Goal: Information Seeking & Learning: Learn about a topic

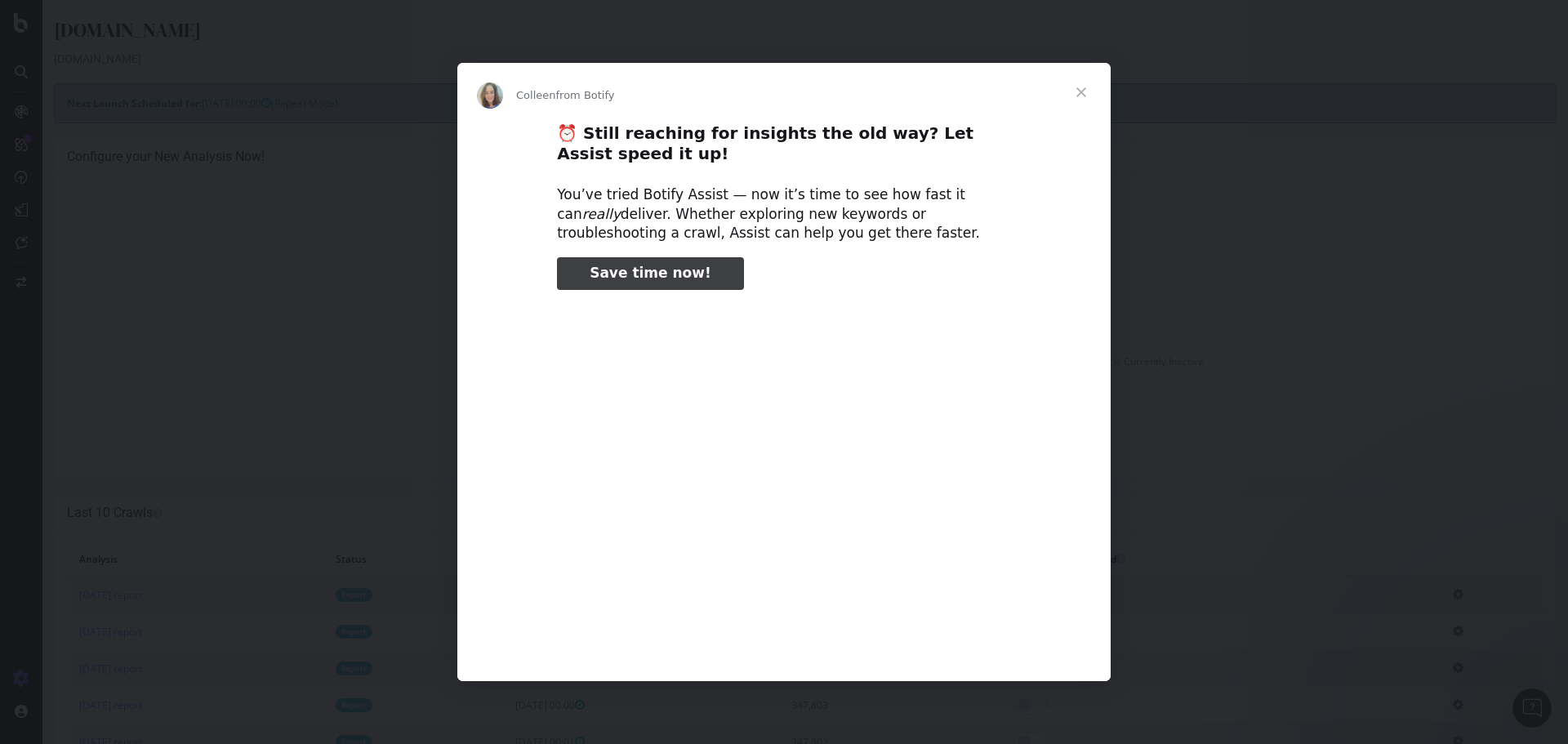
type input "450056"
click at [1084, 89] on span "Close" at bounding box center [1082, 92] width 59 height 59
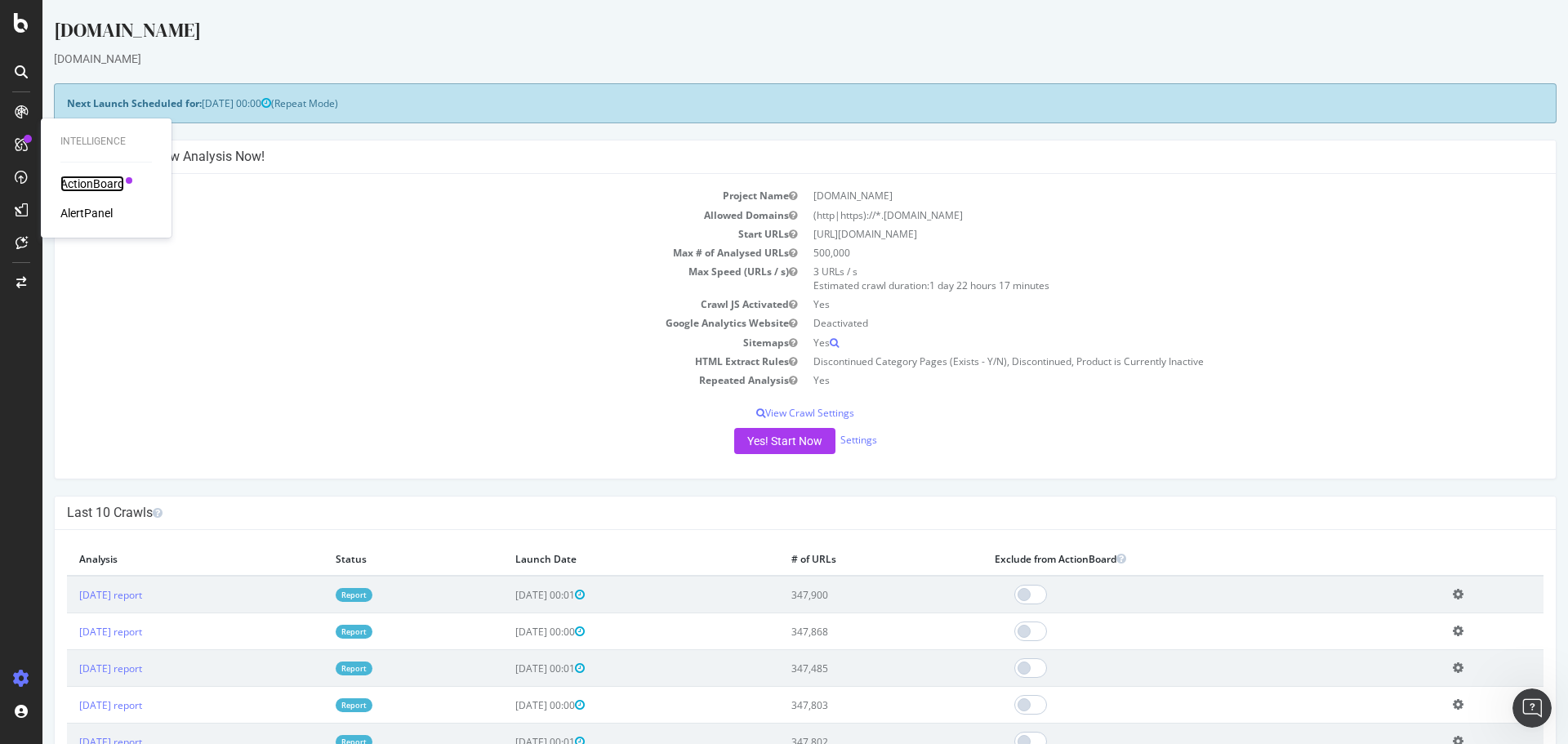
click at [104, 181] on div "ActionBoard" at bounding box center [92, 183] width 63 height 16
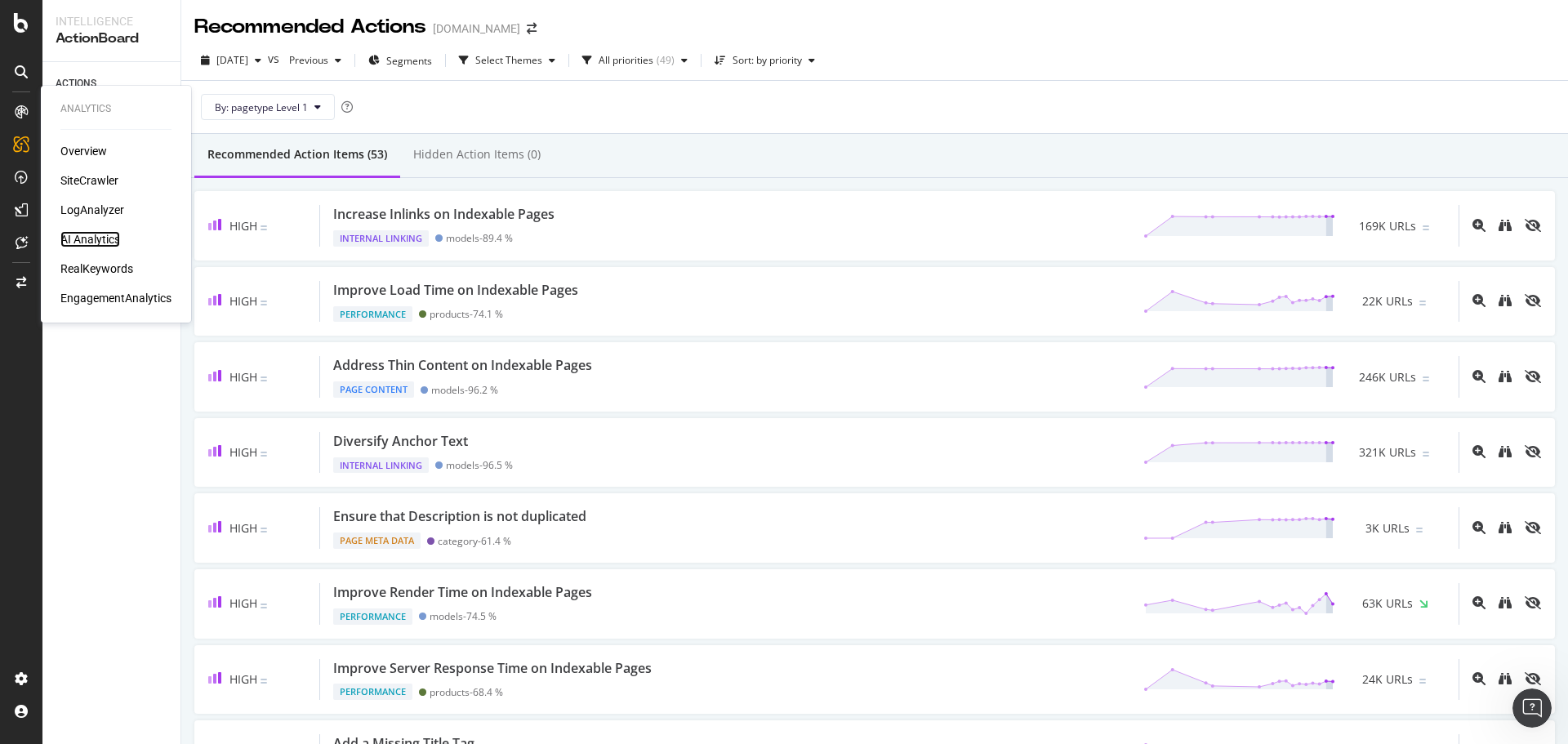
click at [98, 235] on div "AI Analytics" at bounding box center [90, 239] width 60 height 16
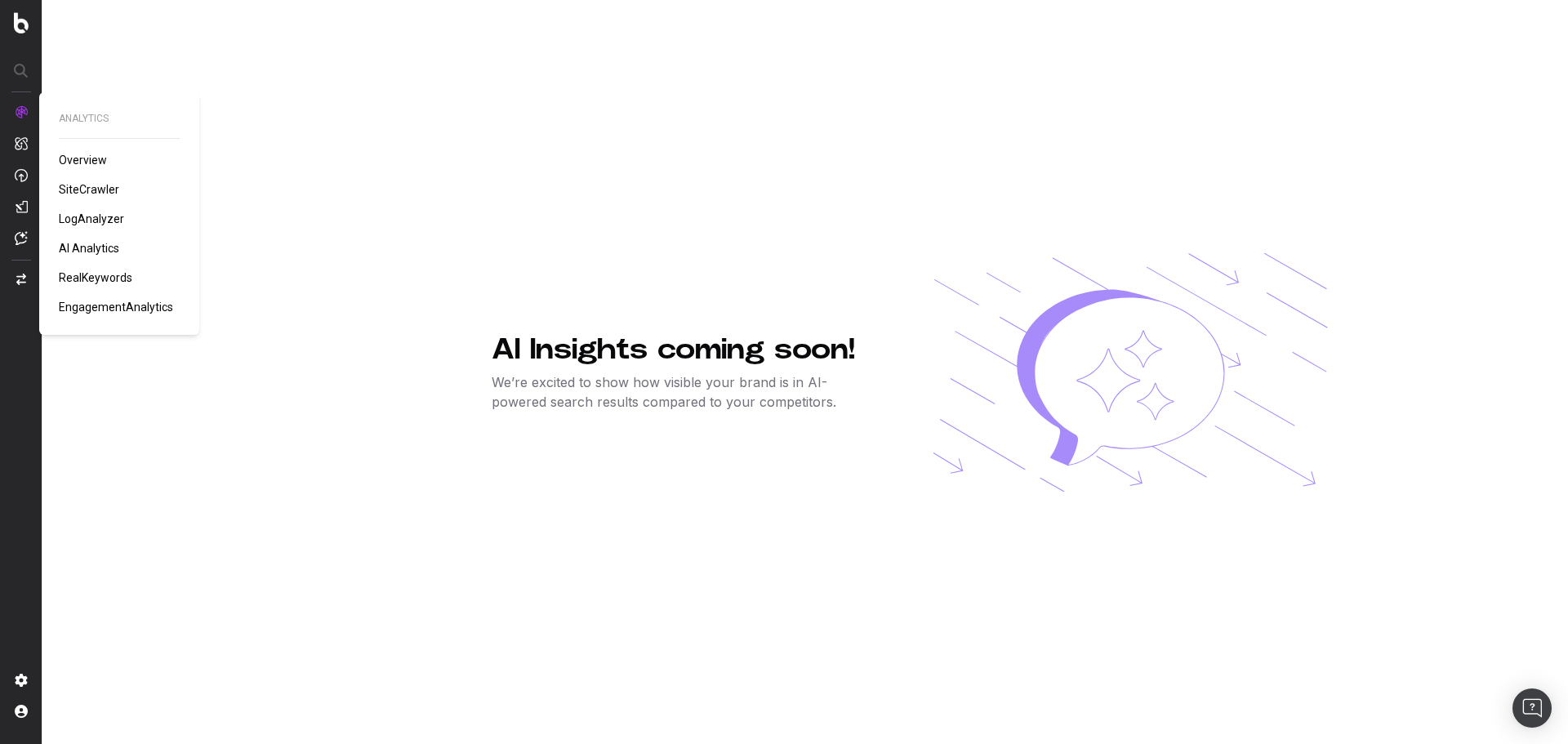
click at [96, 160] on span "Overview" at bounding box center [83, 160] width 49 height 13
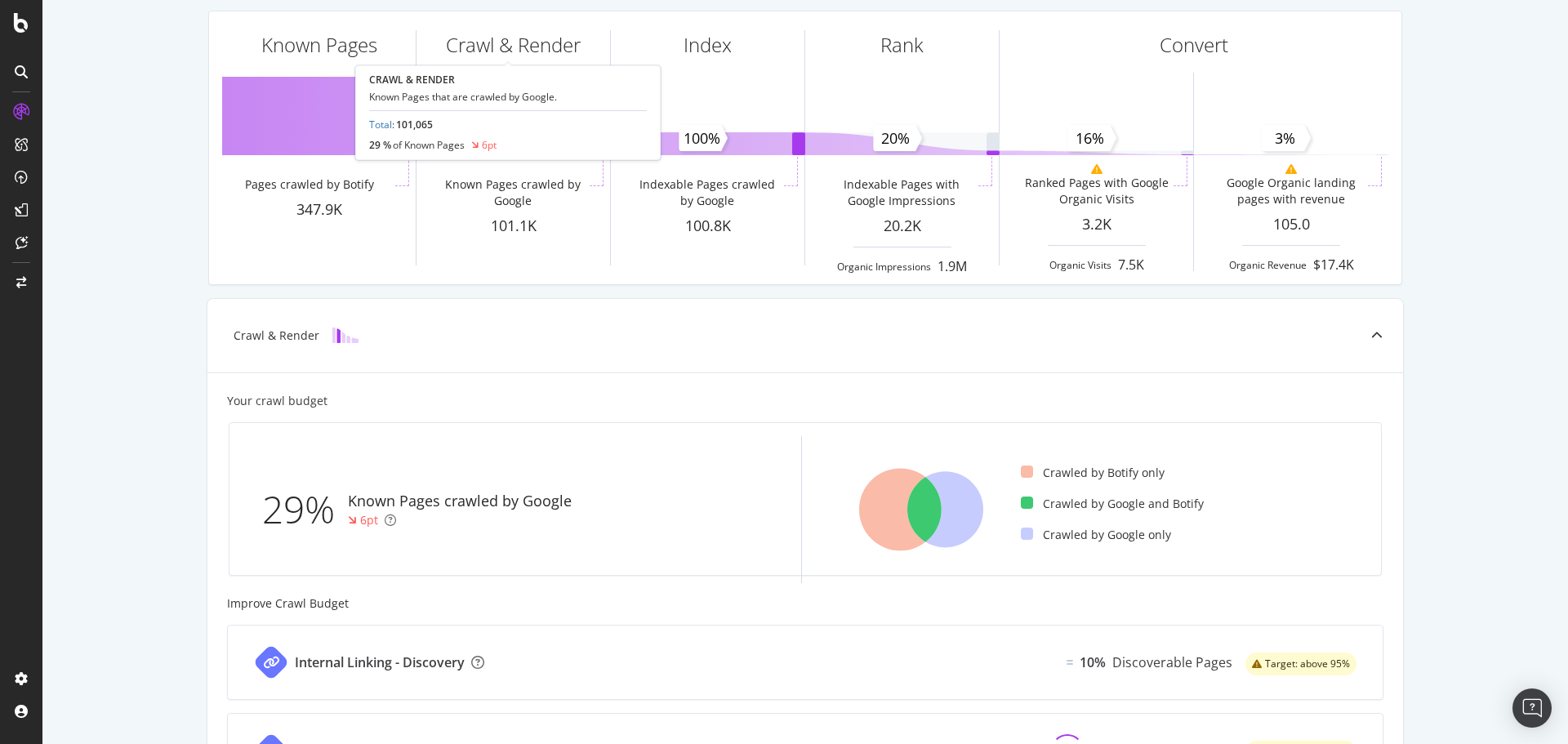
scroll to position [527, 0]
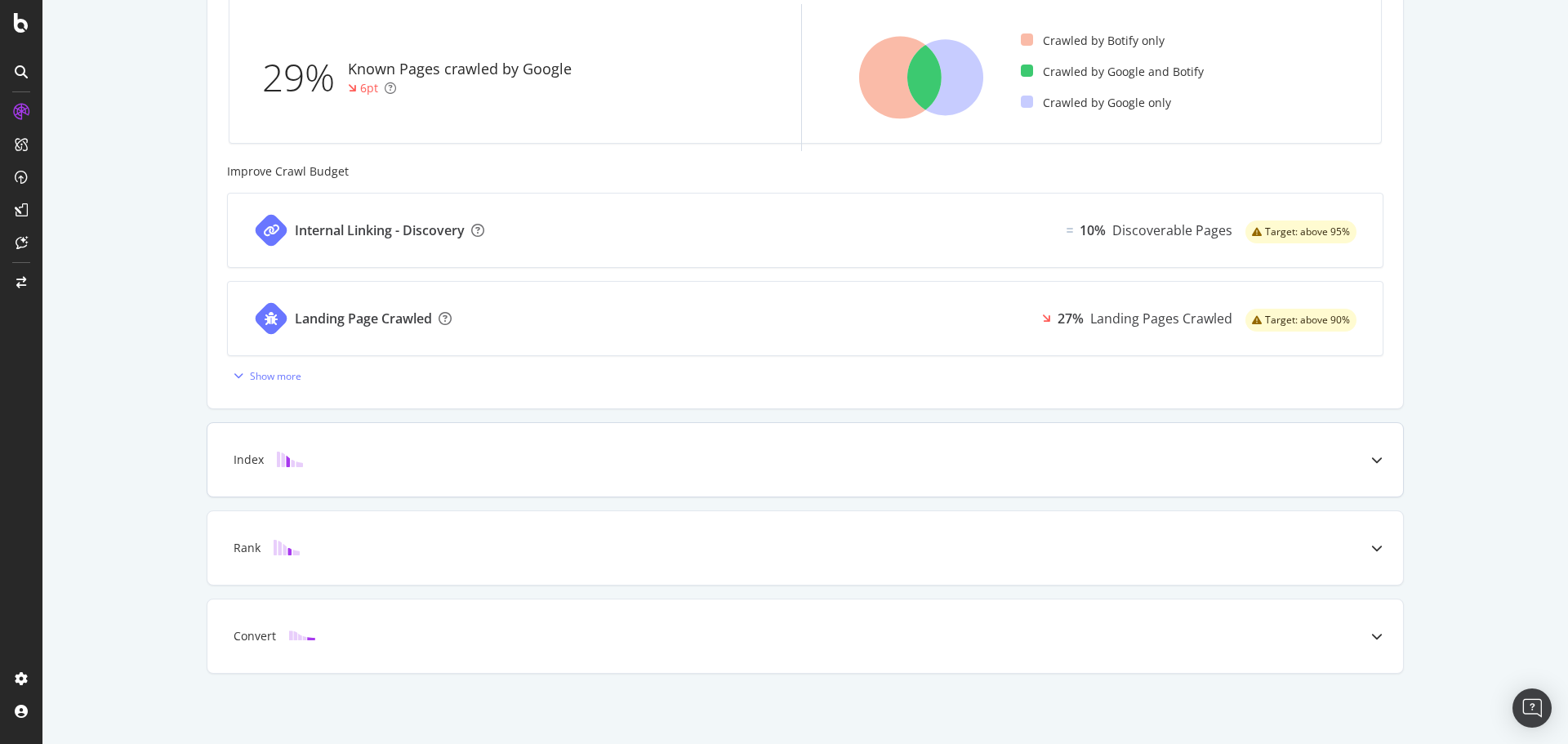
click at [681, 482] on div "Index" at bounding box center [805, 459] width 1196 height 74
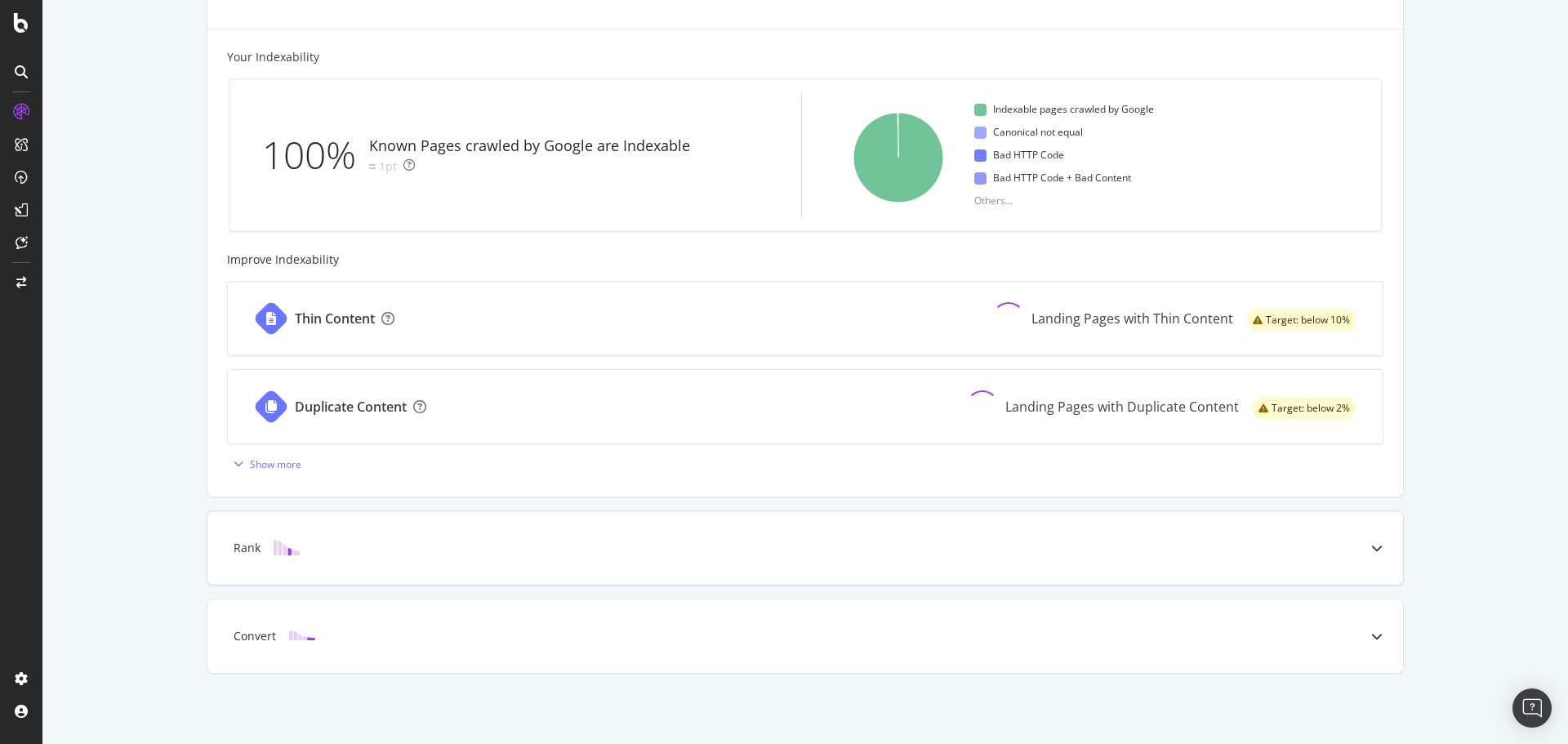
click at [649, 539] on div "Rank" at bounding box center [805, 548] width 1196 height 74
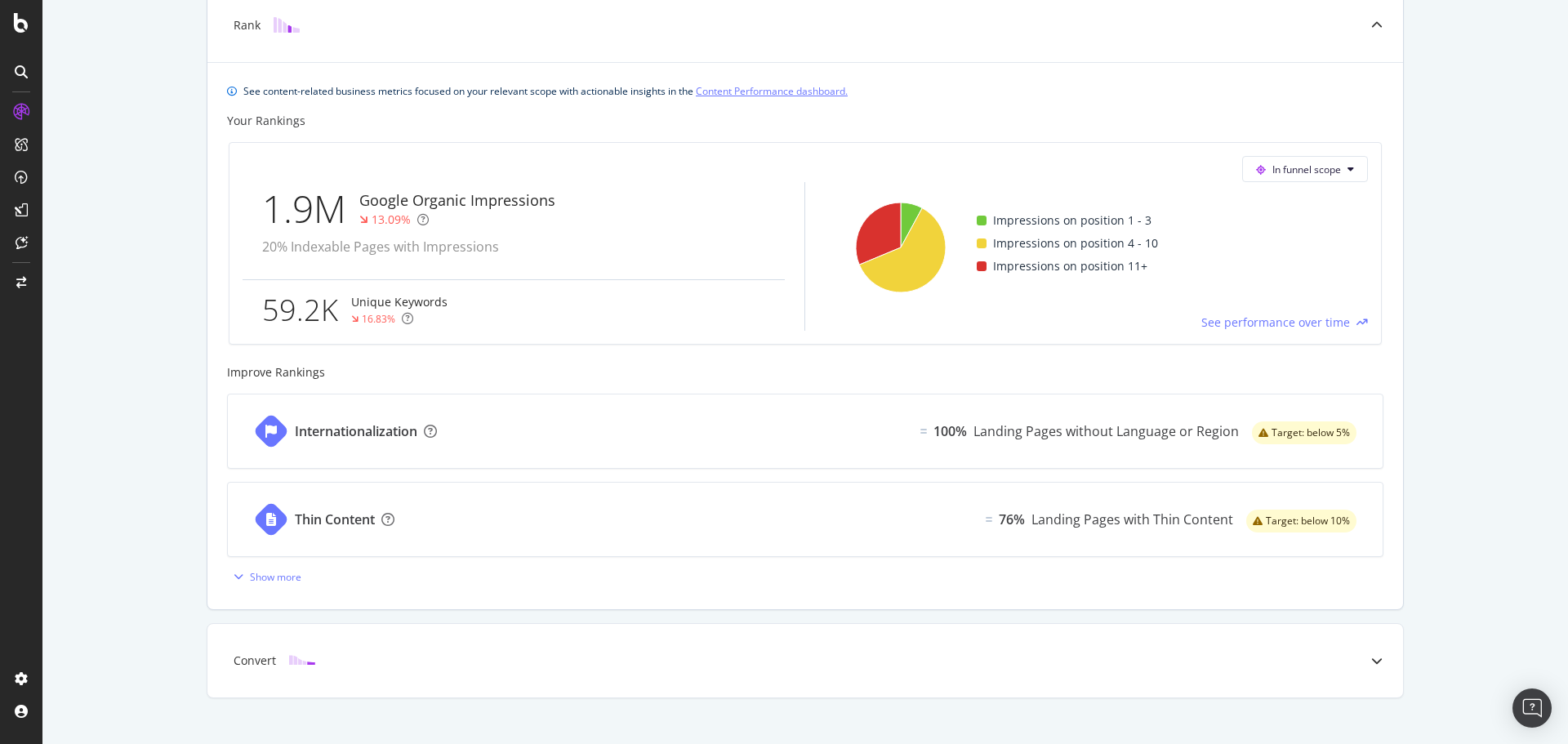
scroll to position [606, 0]
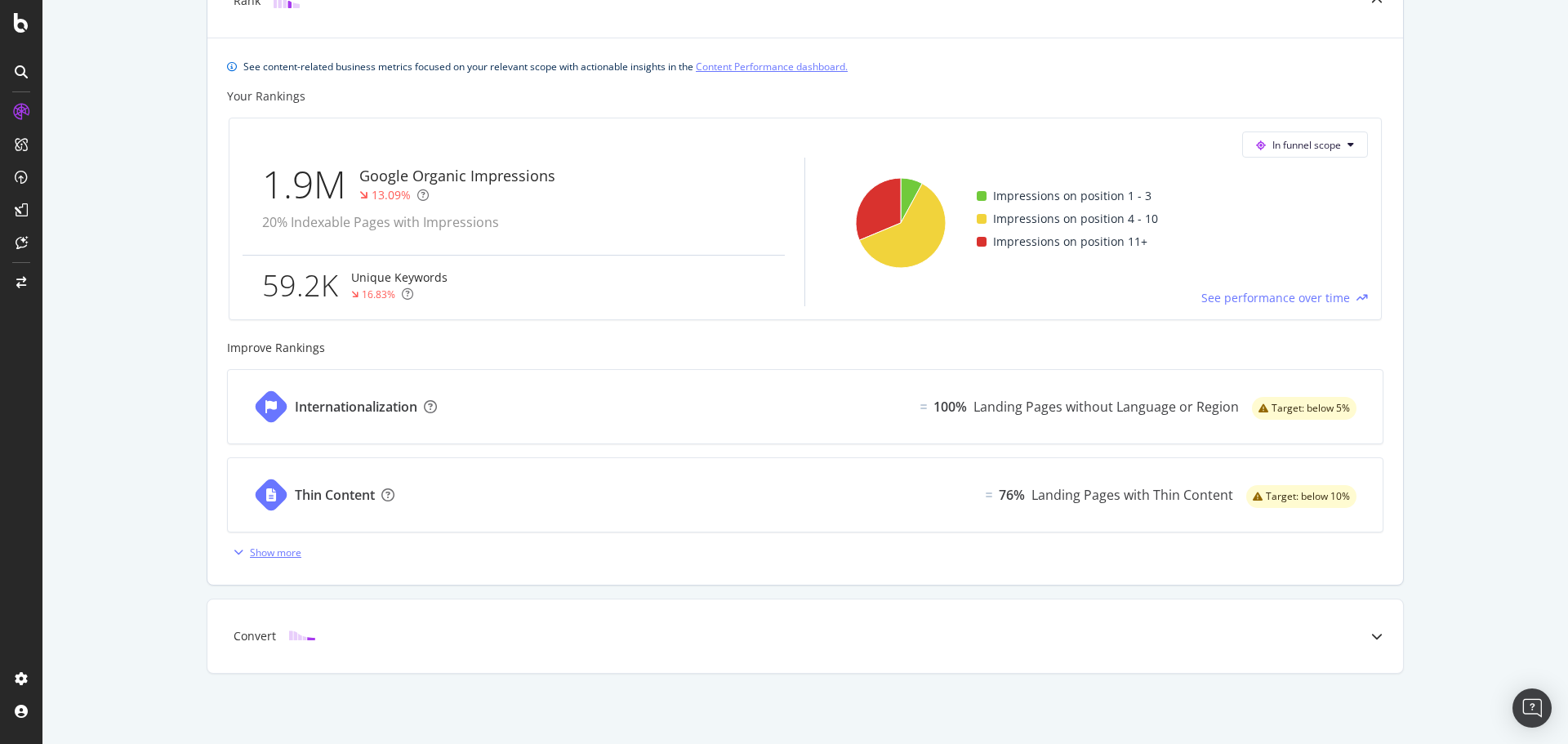
click at [258, 558] on div "Show more" at bounding box center [275, 552] width 51 height 14
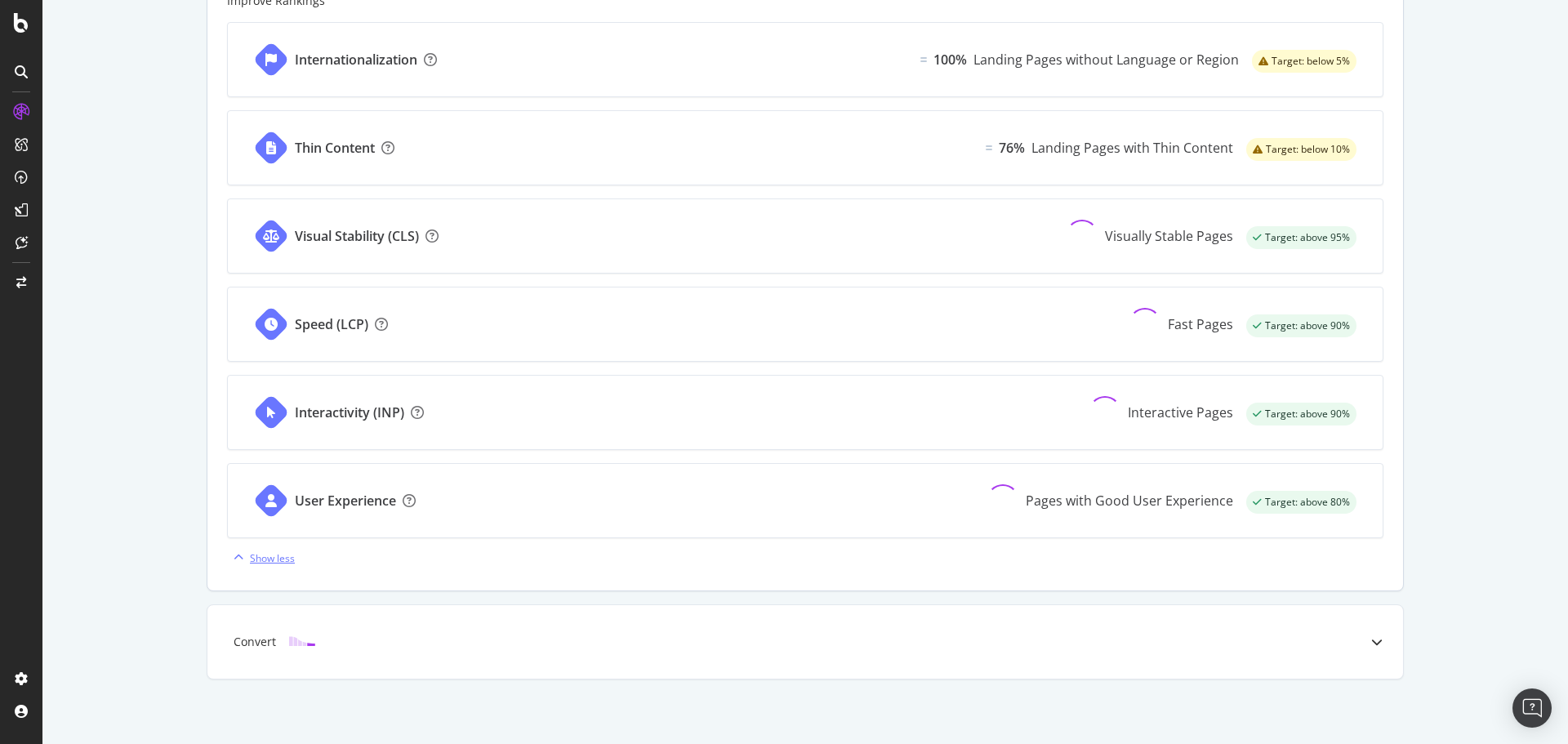
scroll to position [959, 0]
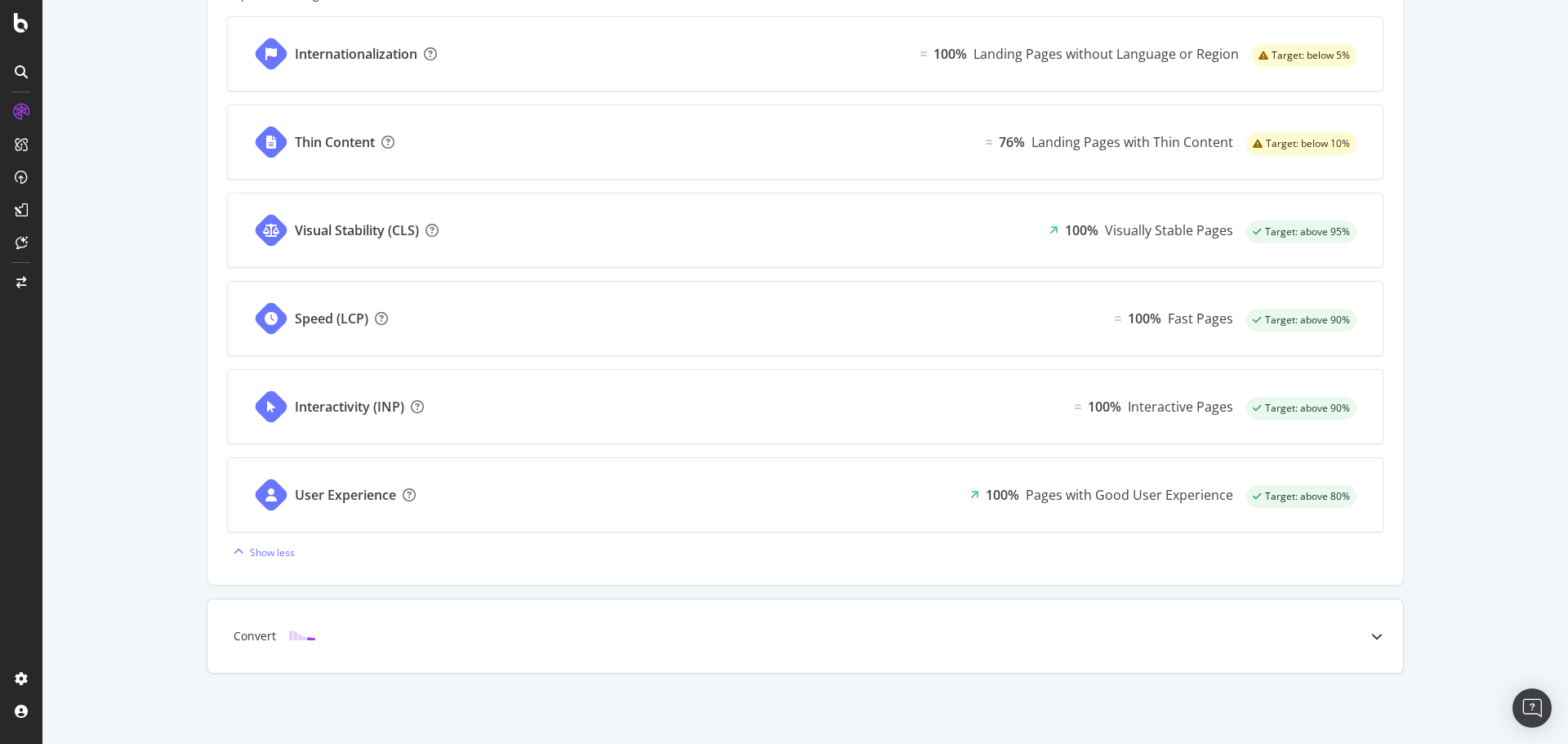
click at [466, 639] on div "Convert" at bounding box center [779, 635] width 1131 height 16
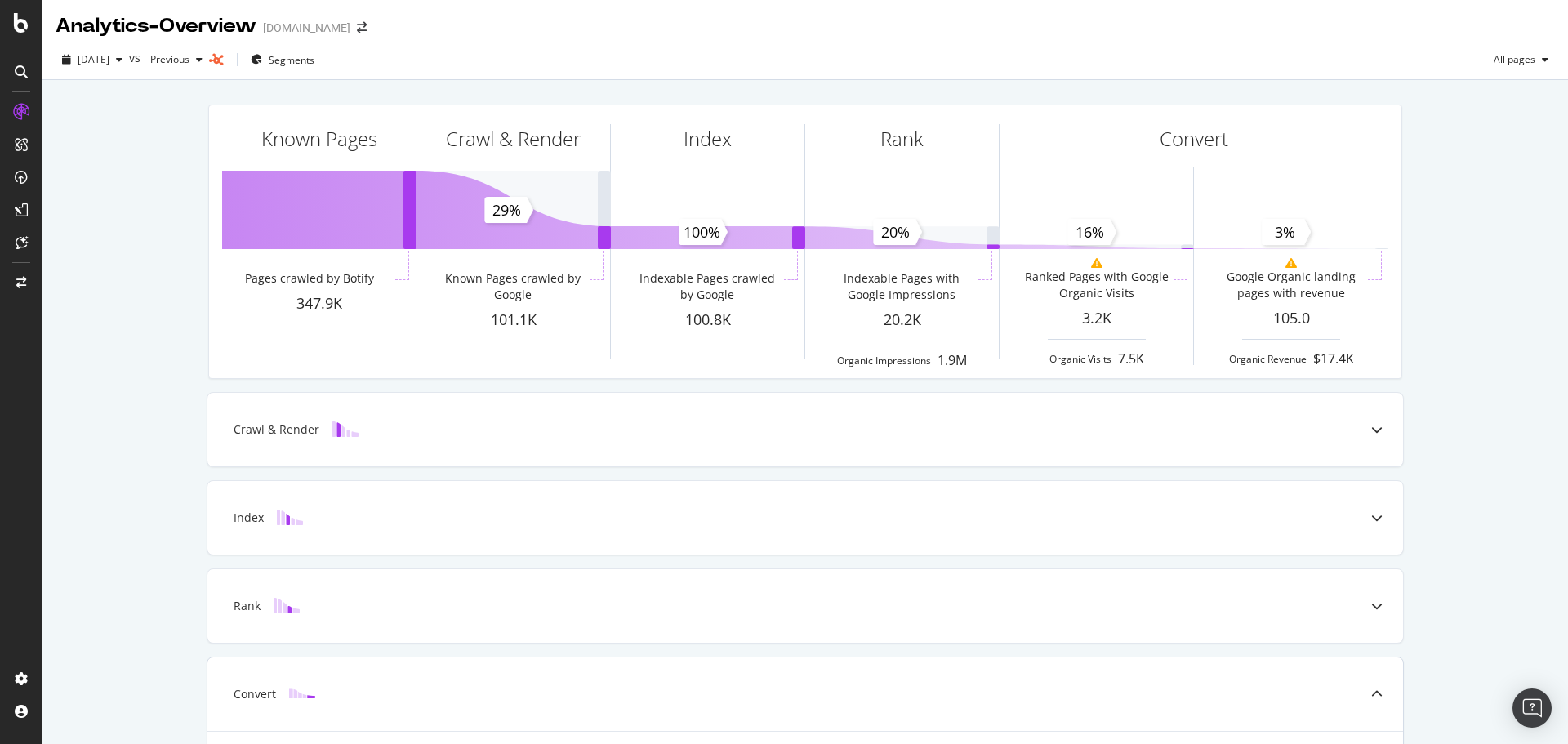
scroll to position [0, 0]
click at [622, 435] on div "Crawl & Render" at bounding box center [779, 430] width 1131 height 16
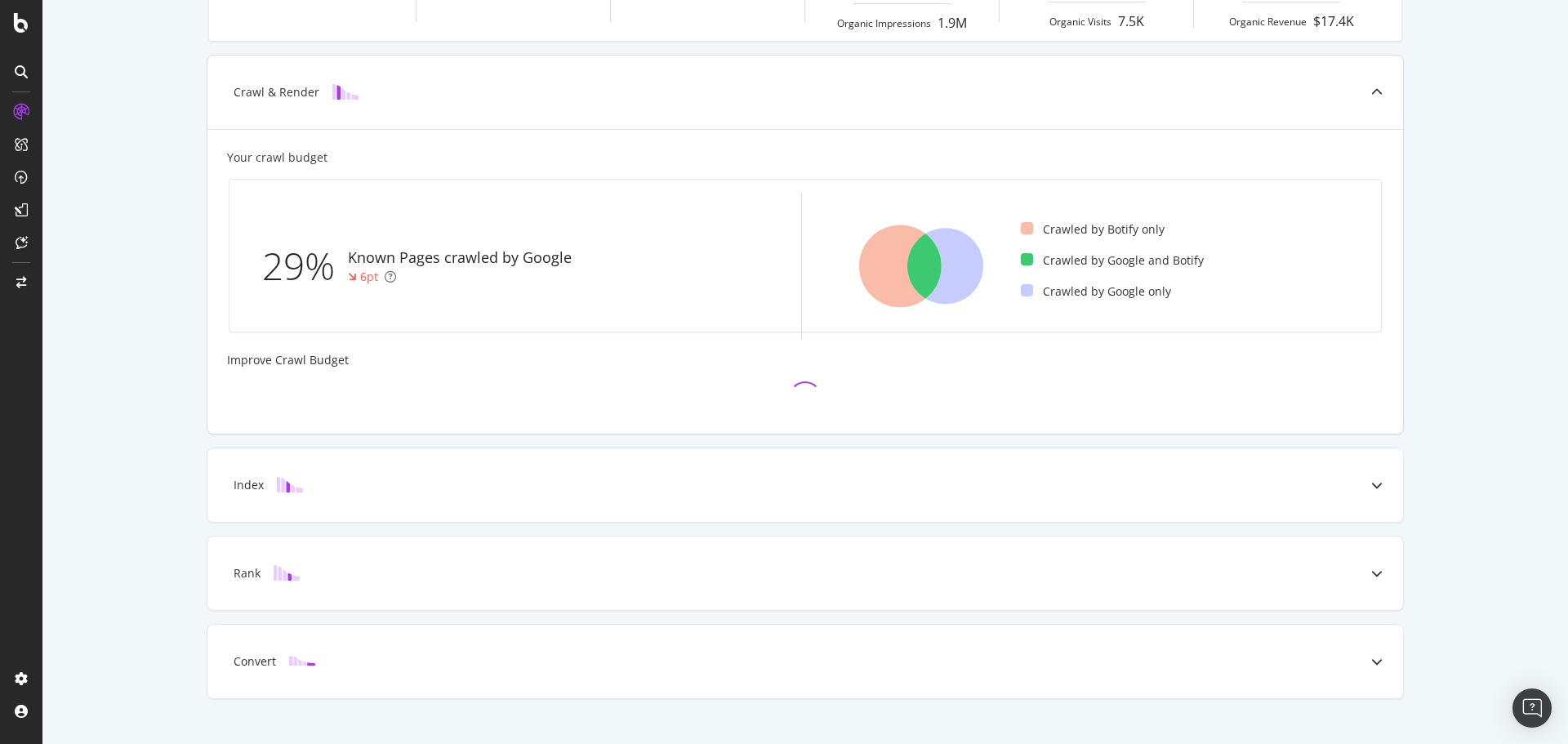
scroll to position [364, 0]
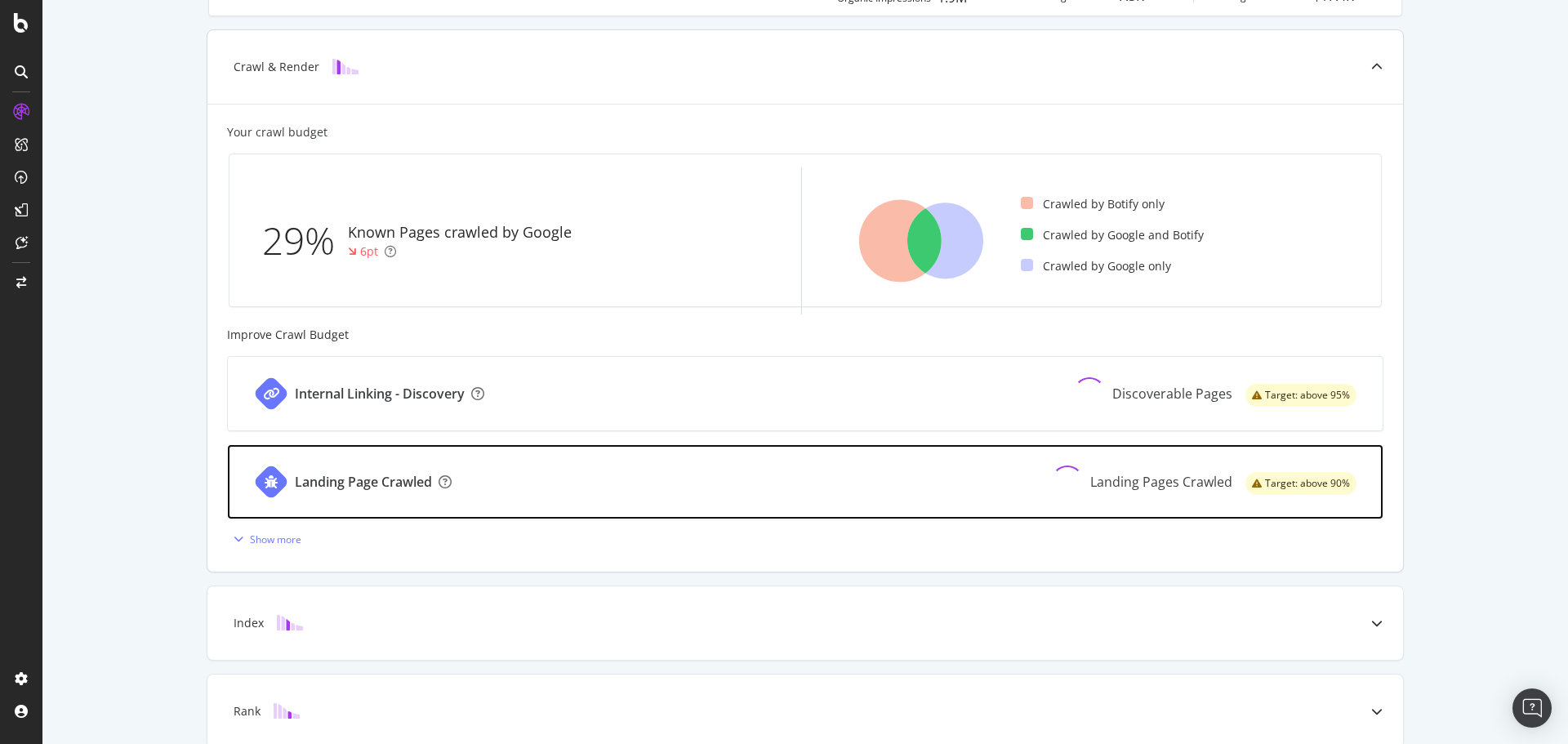
click at [605, 455] on div "Landing Page Crawled Landing Pages Crawled Target: above 90%" at bounding box center [805, 482] width 1155 height 74
